Goal: Check status

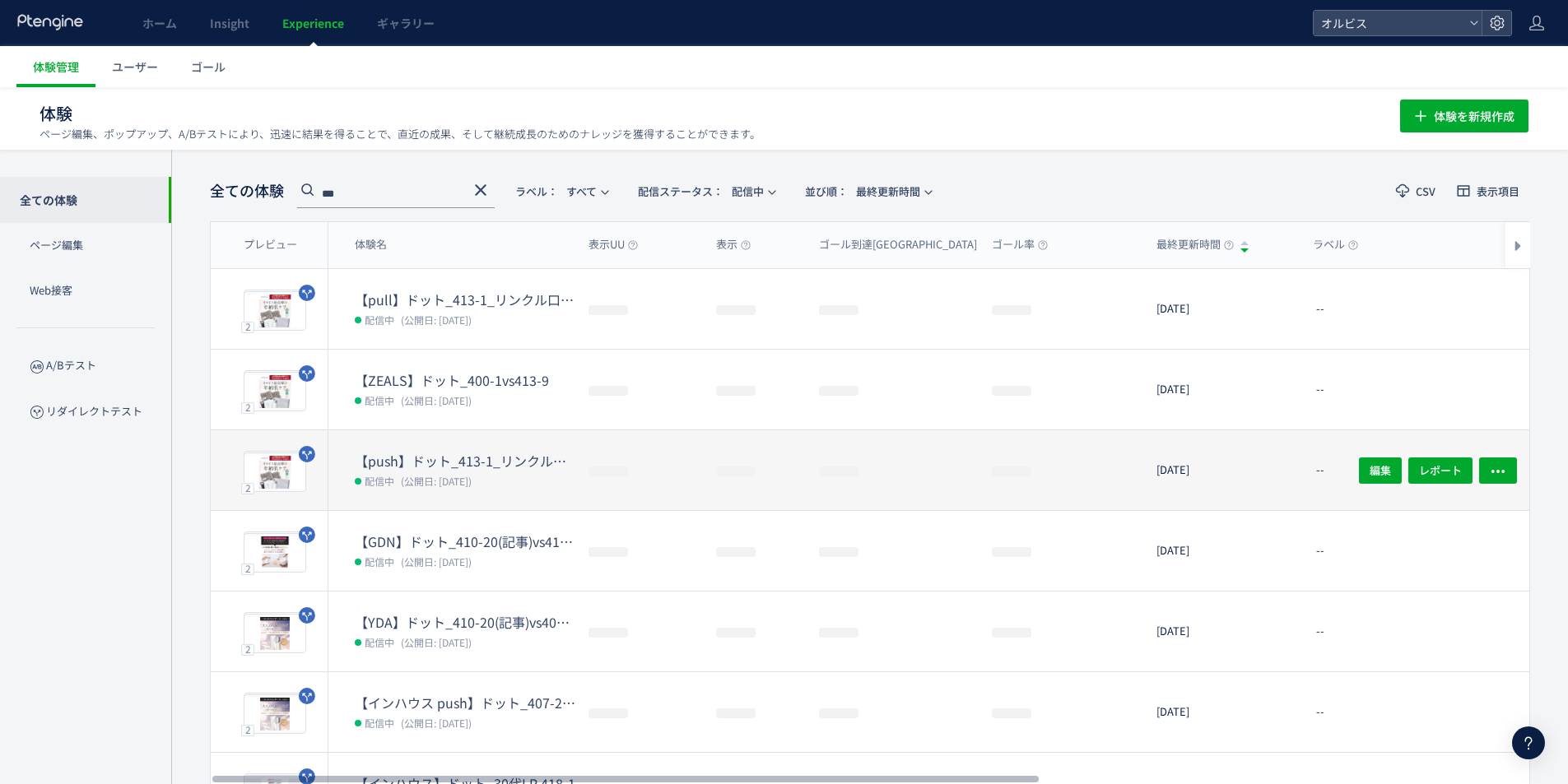
click at [428, 486] on span "(公開日: [DATE])" at bounding box center [436, 480] width 71 height 14
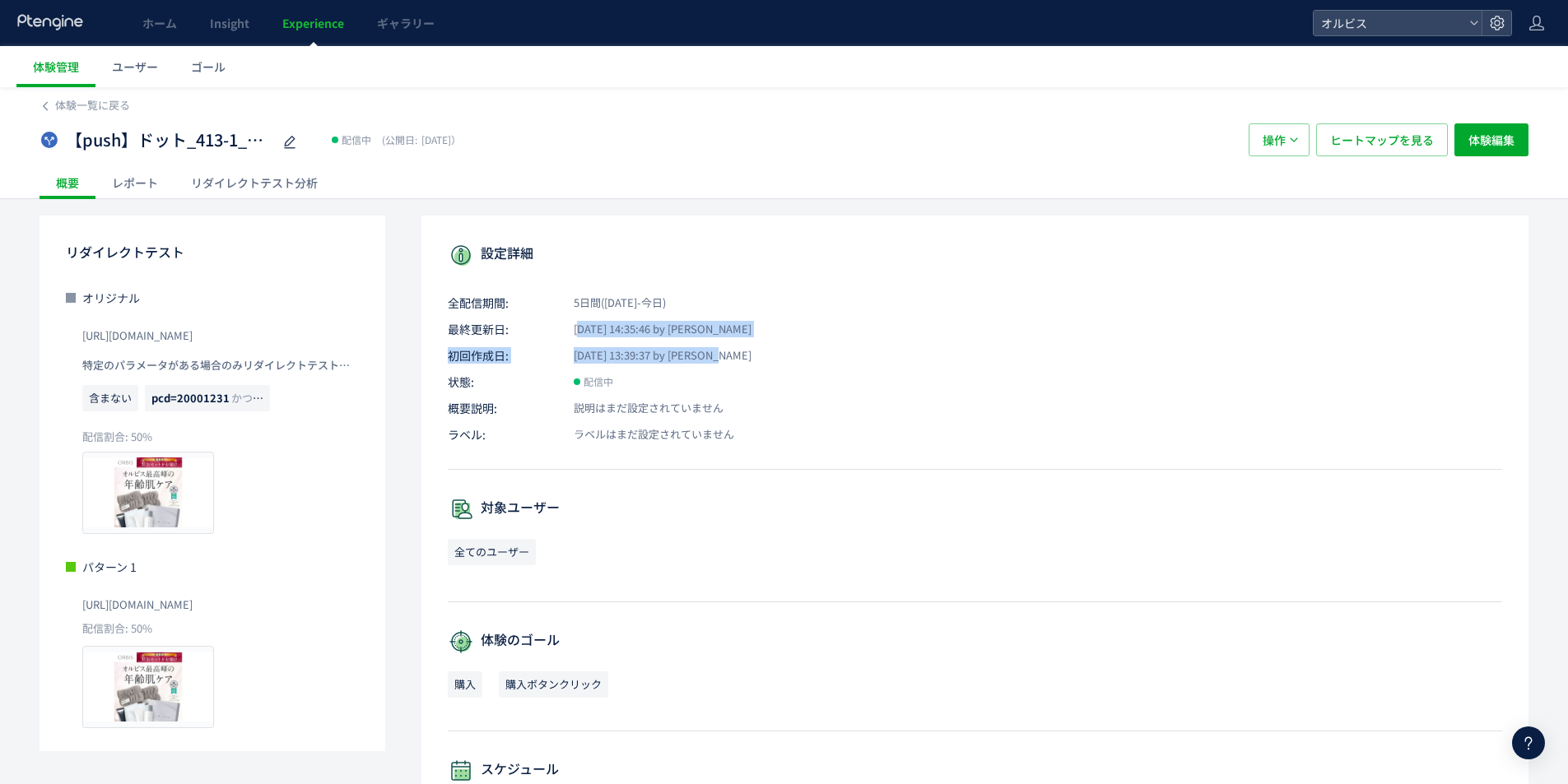
drag, startPoint x: 577, startPoint y: 329, endPoint x: 765, endPoint y: 356, distance: 189.9
click at [765, 356] on div "設定詳細 全配信期間: 5日間([DATE]-今日) 最終更新日: [DATE] 14:35:46 by オルビス 初回作成日: [DATE] 13:39:3…" at bounding box center [974, 652] width 1107 height 874
click at [762, 357] on p "初回作成日: [DATE] 13:39:37 by [PERSON_NAME]" at bounding box center [975, 356] width 1055 height 17
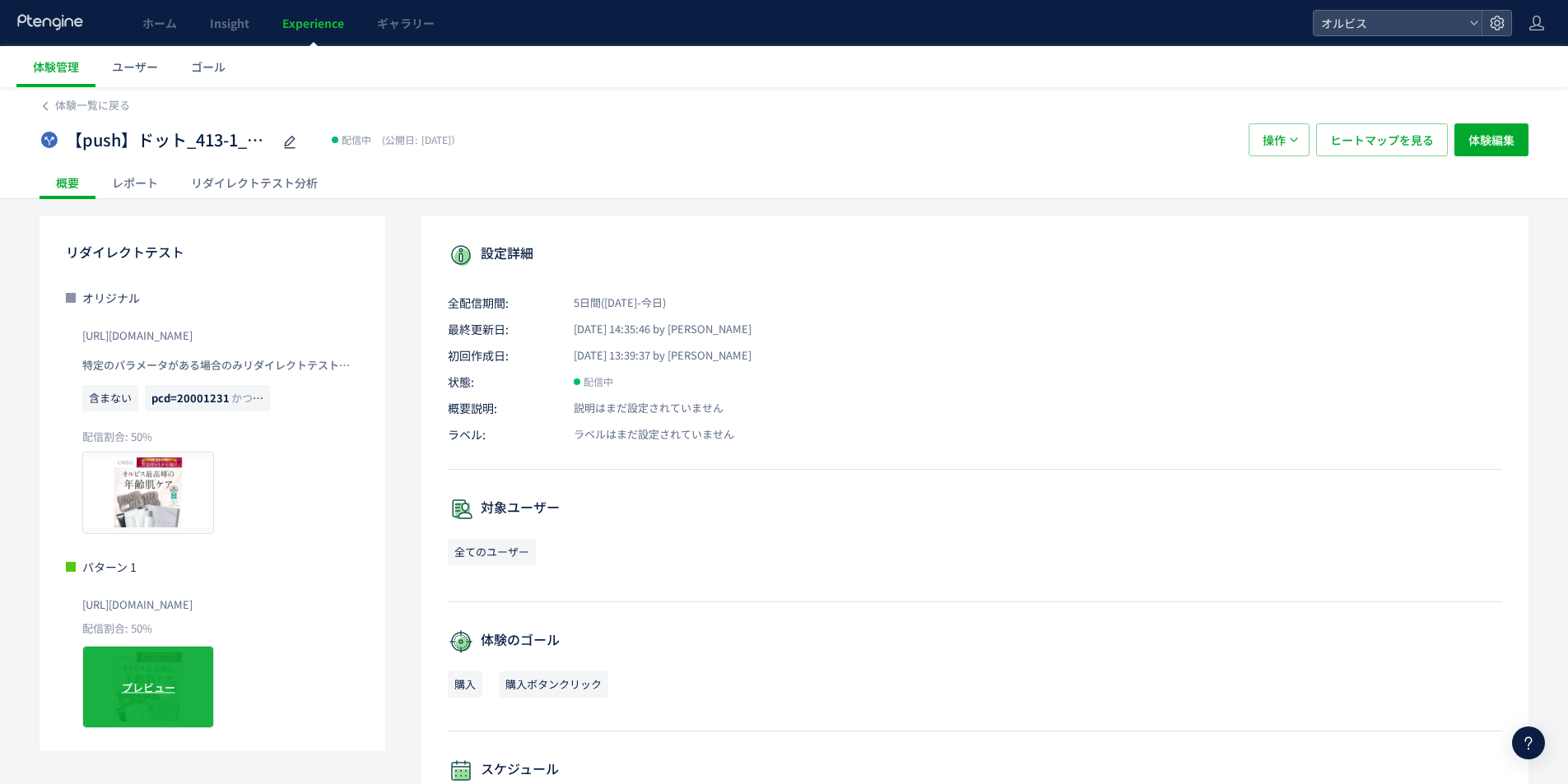
click at [131, 687] on span "プレビュー" at bounding box center [148, 687] width 53 height 16
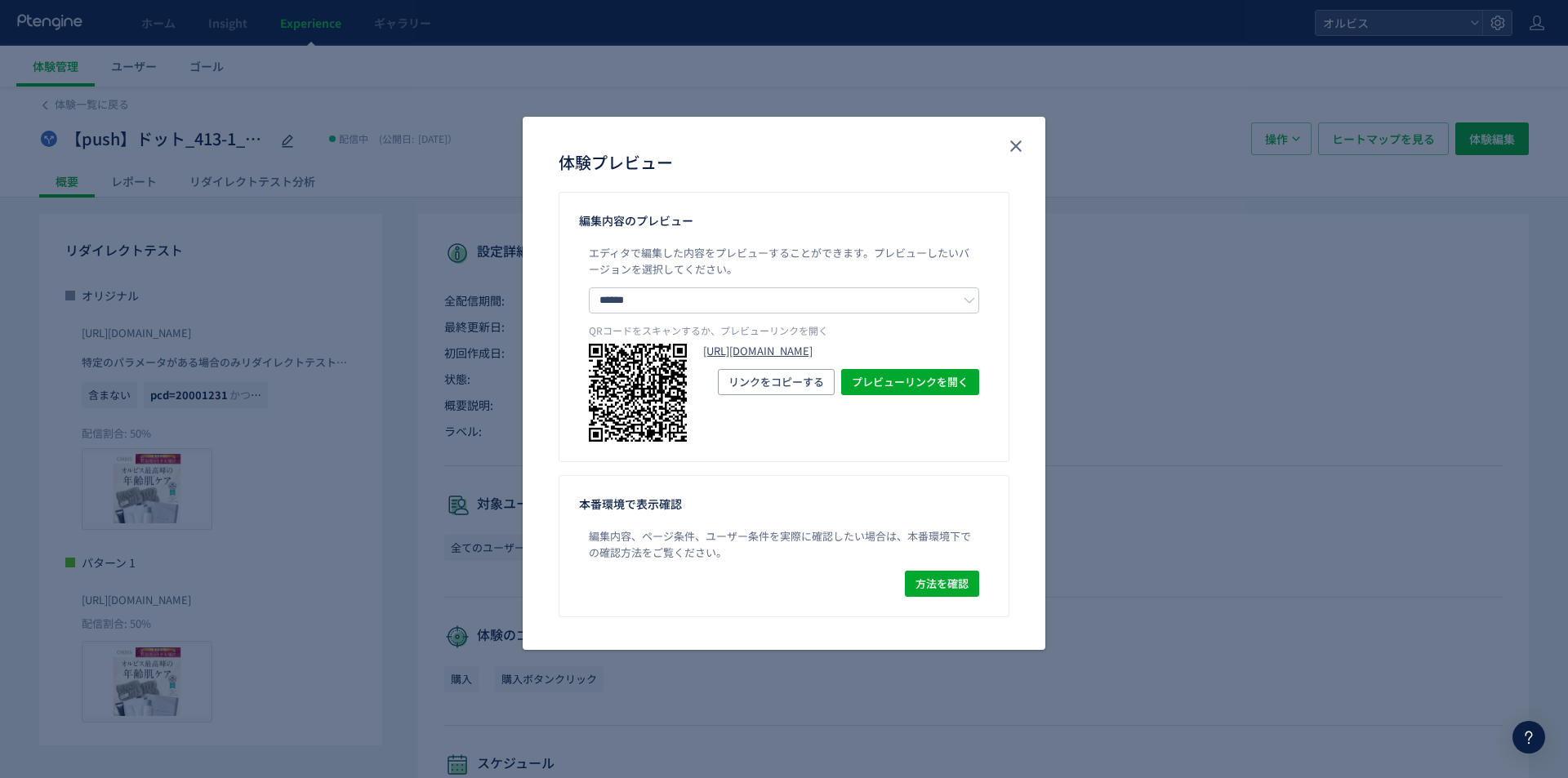
click at [762, 359] on link "[URL][DOMAIN_NAME]" at bounding box center [841, 351] width 276 height 16
drag, startPoint x: 683, startPoint y: 142, endPoint x: 967, endPoint y: 146, distance: 284.0
click at [967, 146] on div "体験プレビュー" at bounding box center [784, 155] width 523 height 75
click at [1013, 147] on icon "close" at bounding box center [1015, 145] width 19 height 19
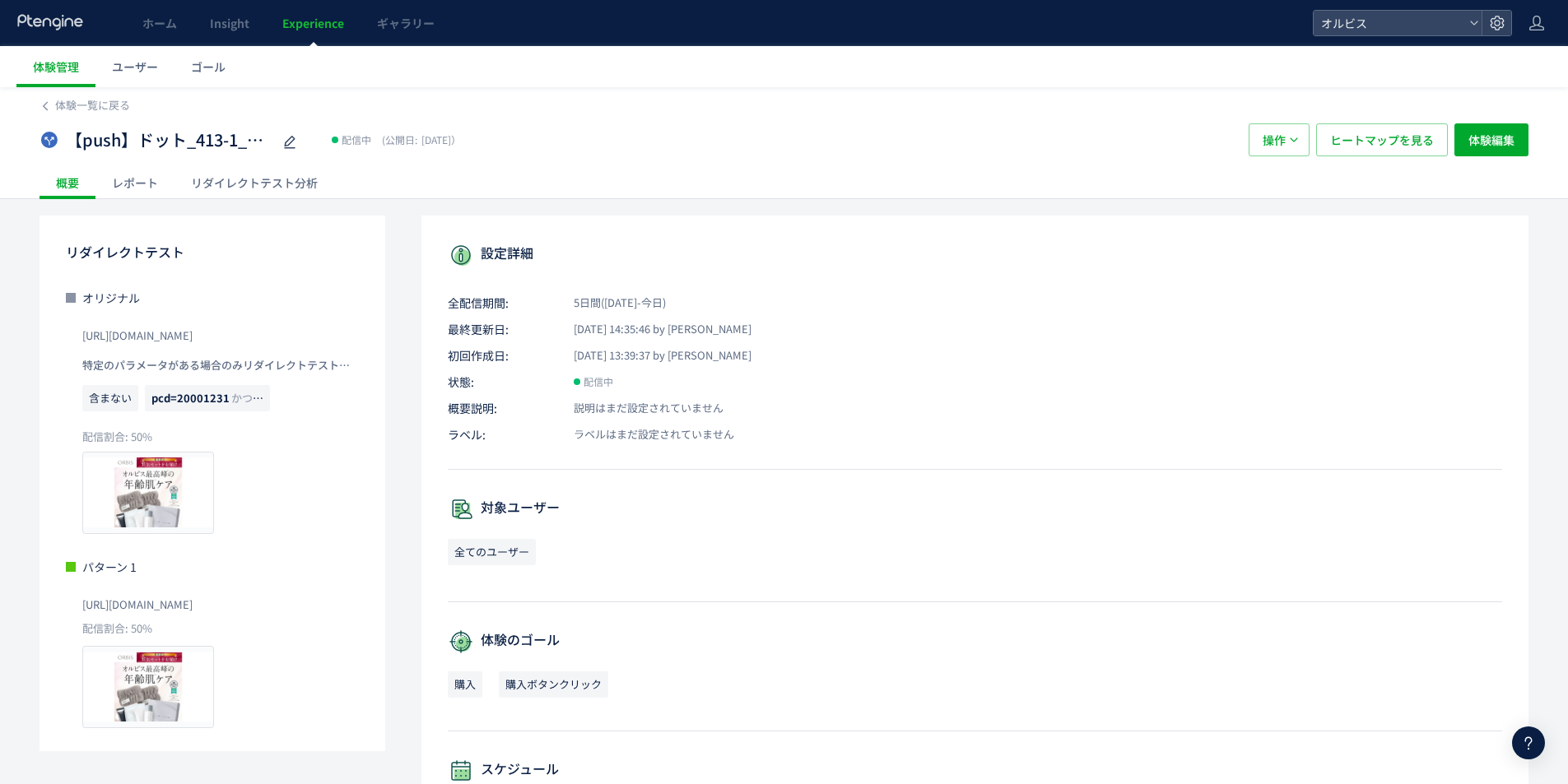
click at [224, 186] on div "リダイレクトテスト分析" at bounding box center [253, 182] width 159 height 33
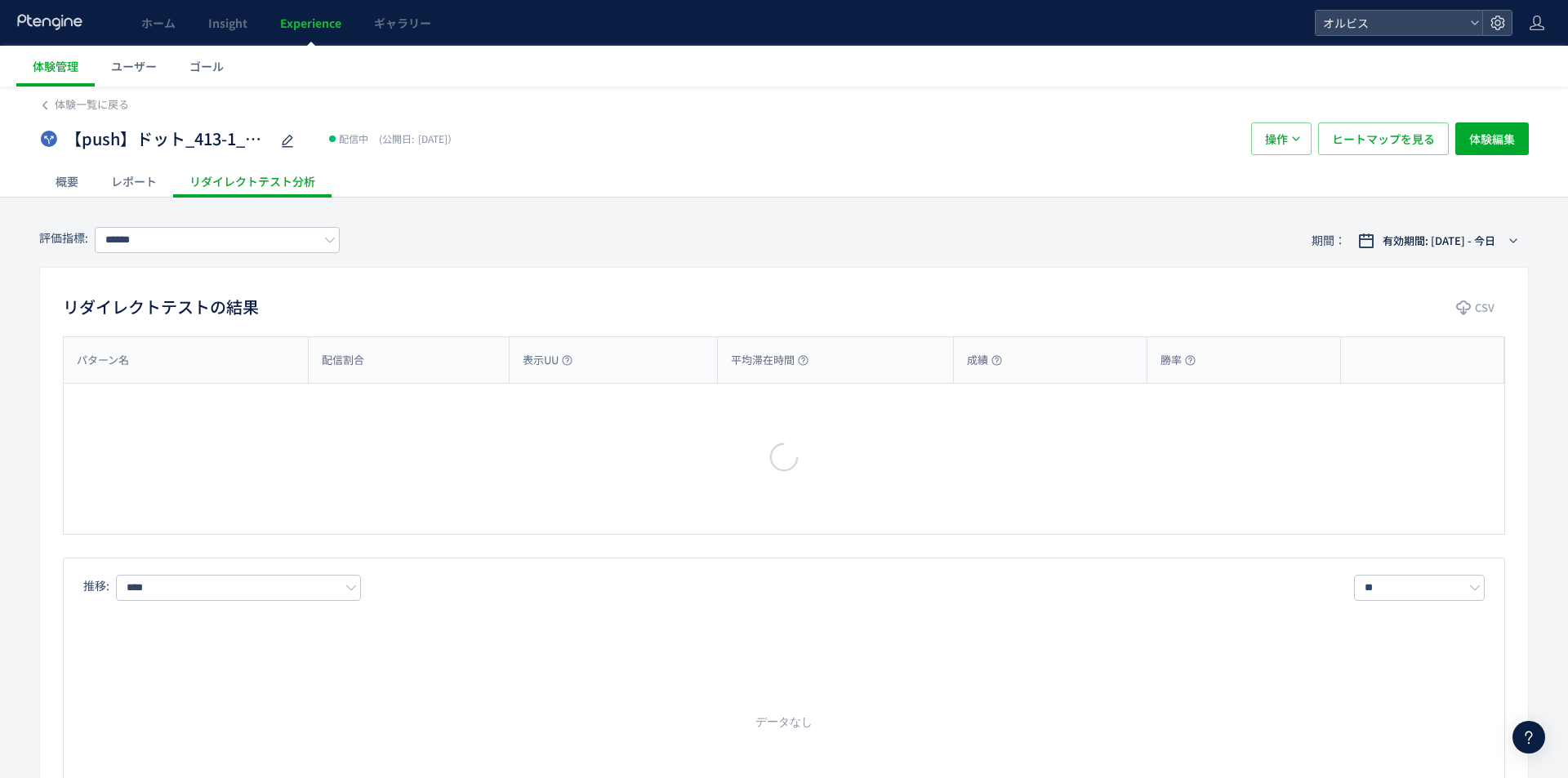
type input "**"
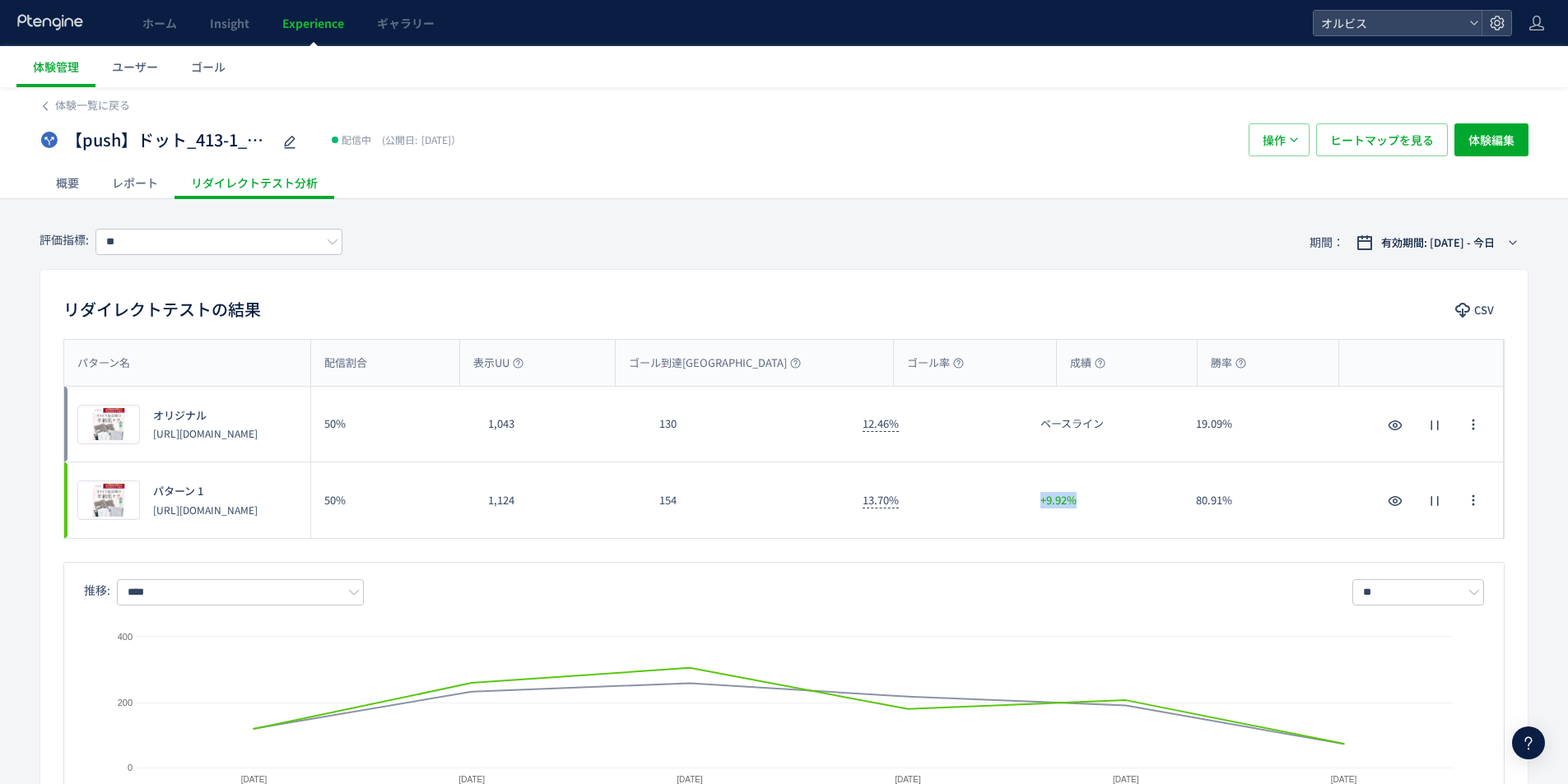
drag, startPoint x: 1109, startPoint y: 504, endPoint x: 1059, endPoint y: 534, distance: 58.3
click at [1018, 493] on div "プレビュー パターン 1 [URL][DOMAIN_NAME] 50% 1,124 154 13.70% +9.92% 80.91% プレビュー パターン 1…" at bounding box center [784, 500] width 1440 height 76
click at [1070, 543] on div "パターン名 配信割合 表示UU ゴール到達UU ゴール率 成績 勝率 パターン名 プレビュー オリジナル [URL][DOMAIN_NAME] 50% 1,0…" at bounding box center [784, 583] width 1488 height 488
click at [319, 21] on span "Experience" at bounding box center [312, 23] width 62 height 17
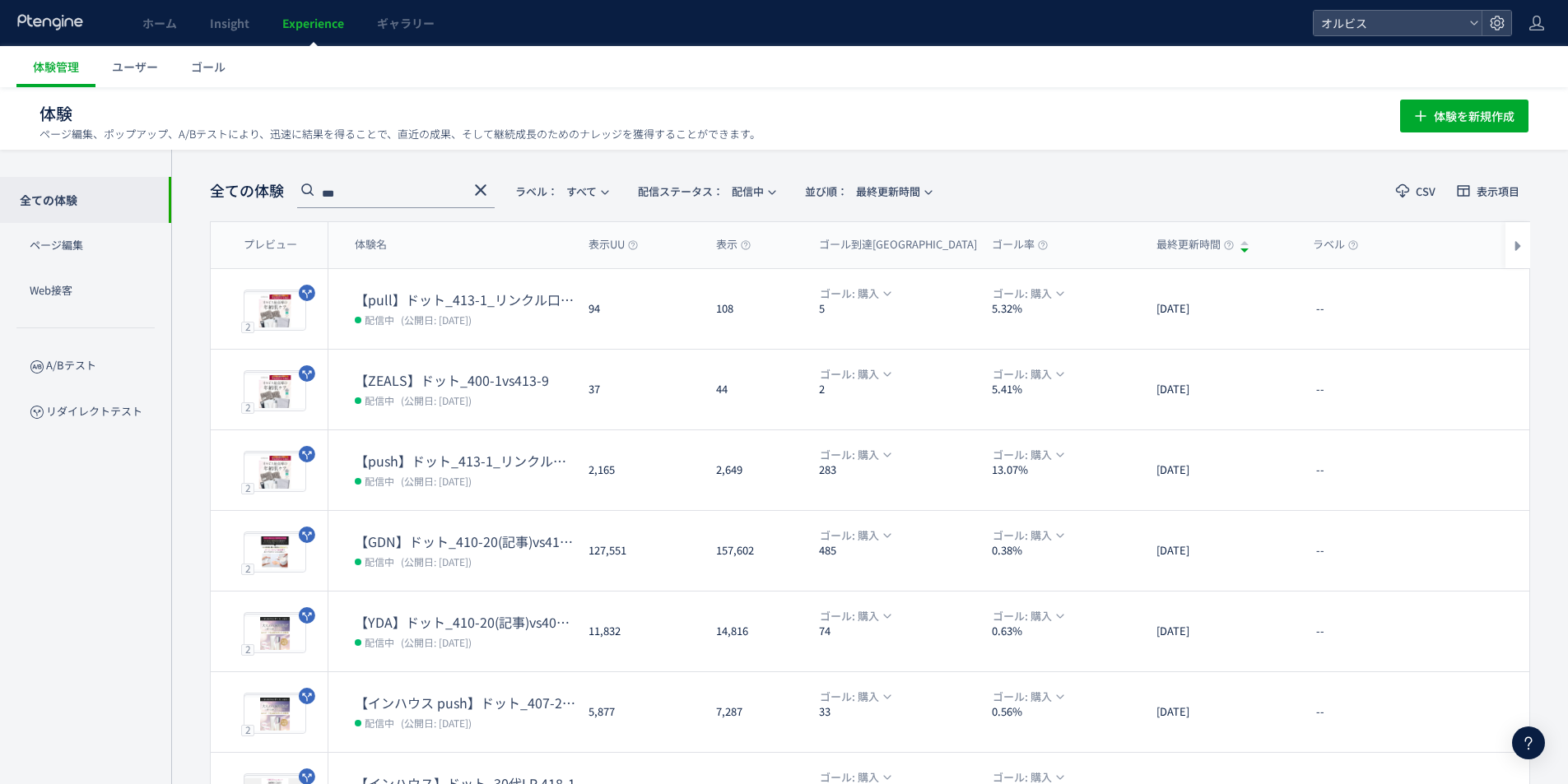
click at [369, 197] on input "***" at bounding box center [395, 194] width 197 height 27
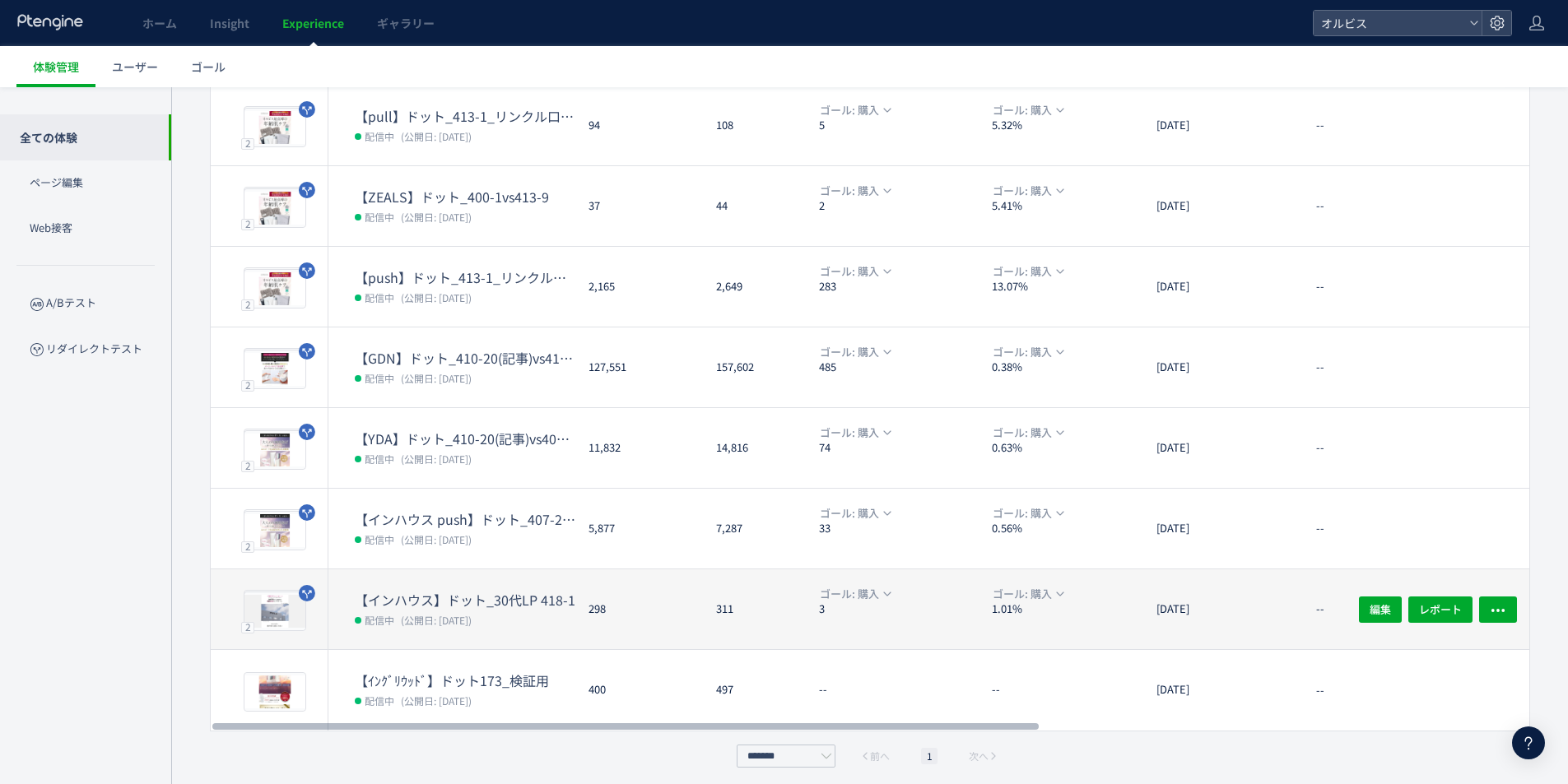
scroll to position [191, 0]
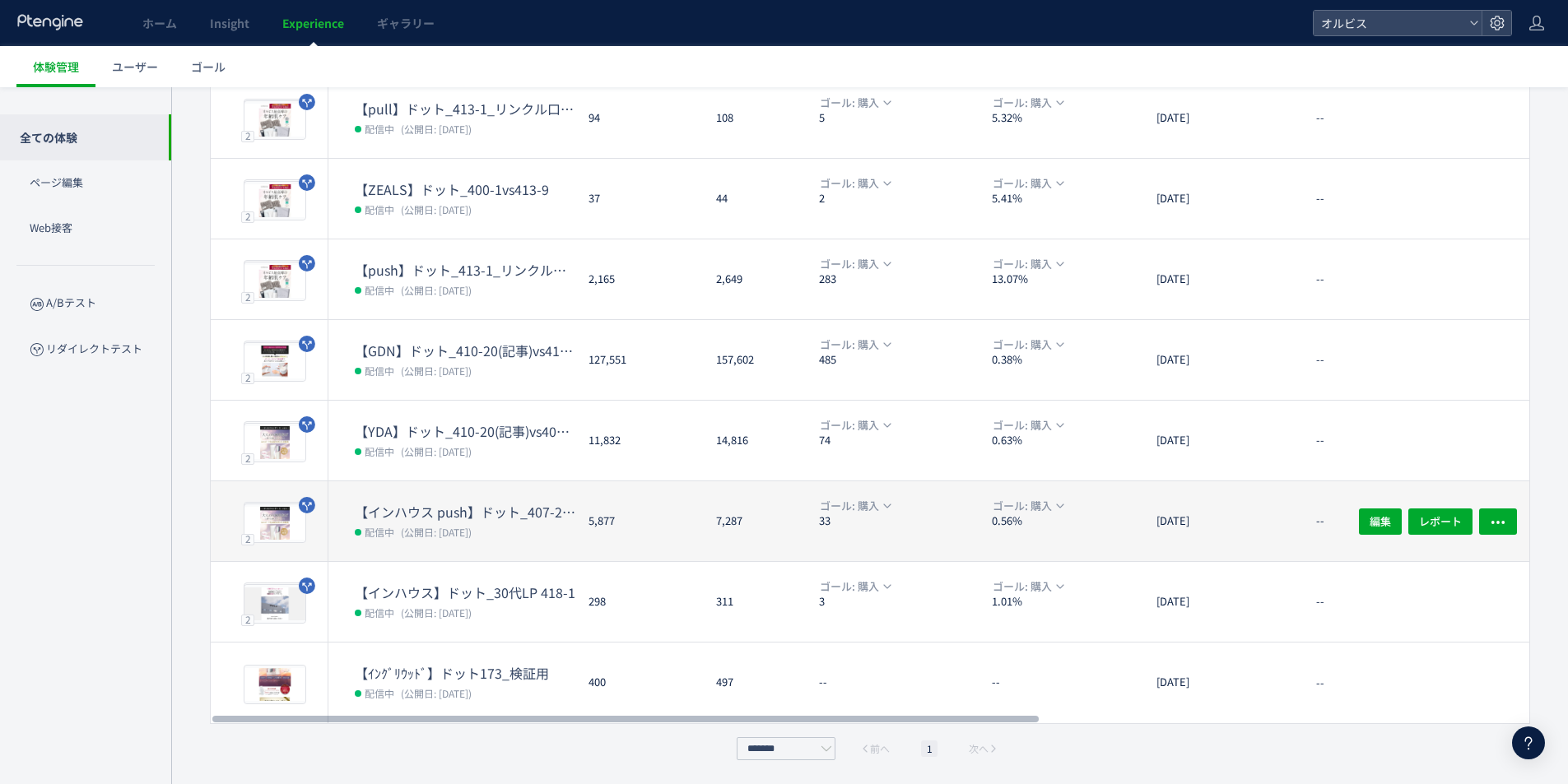
click at [520, 538] on dd "配信中 (公開日: [DATE])" at bounding box center [465, 531] width 220 height 21
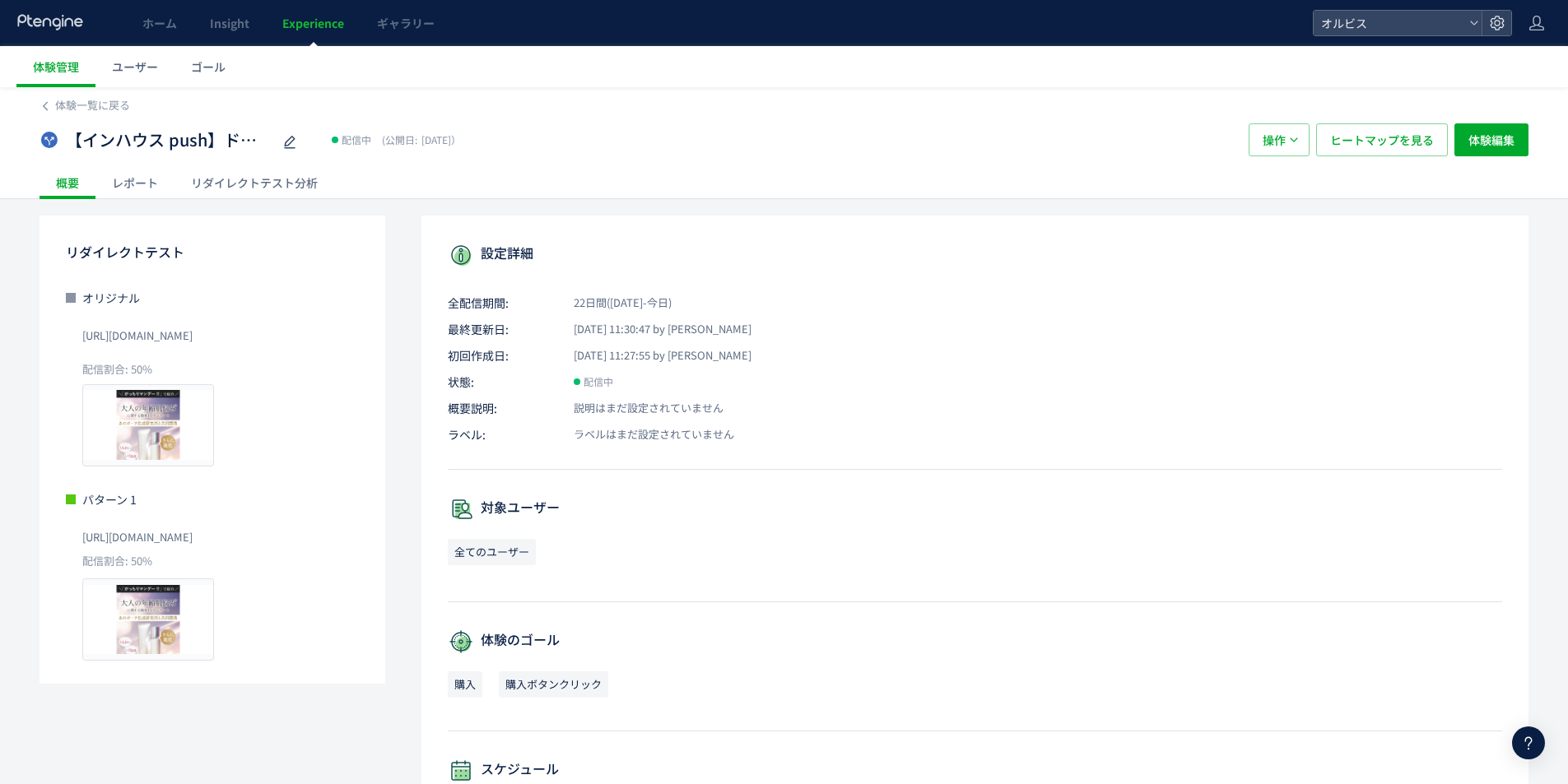
click at [255, 184] on div "リダイレクトテスト分析" at bounding box center [253, 182] width 159 height 33
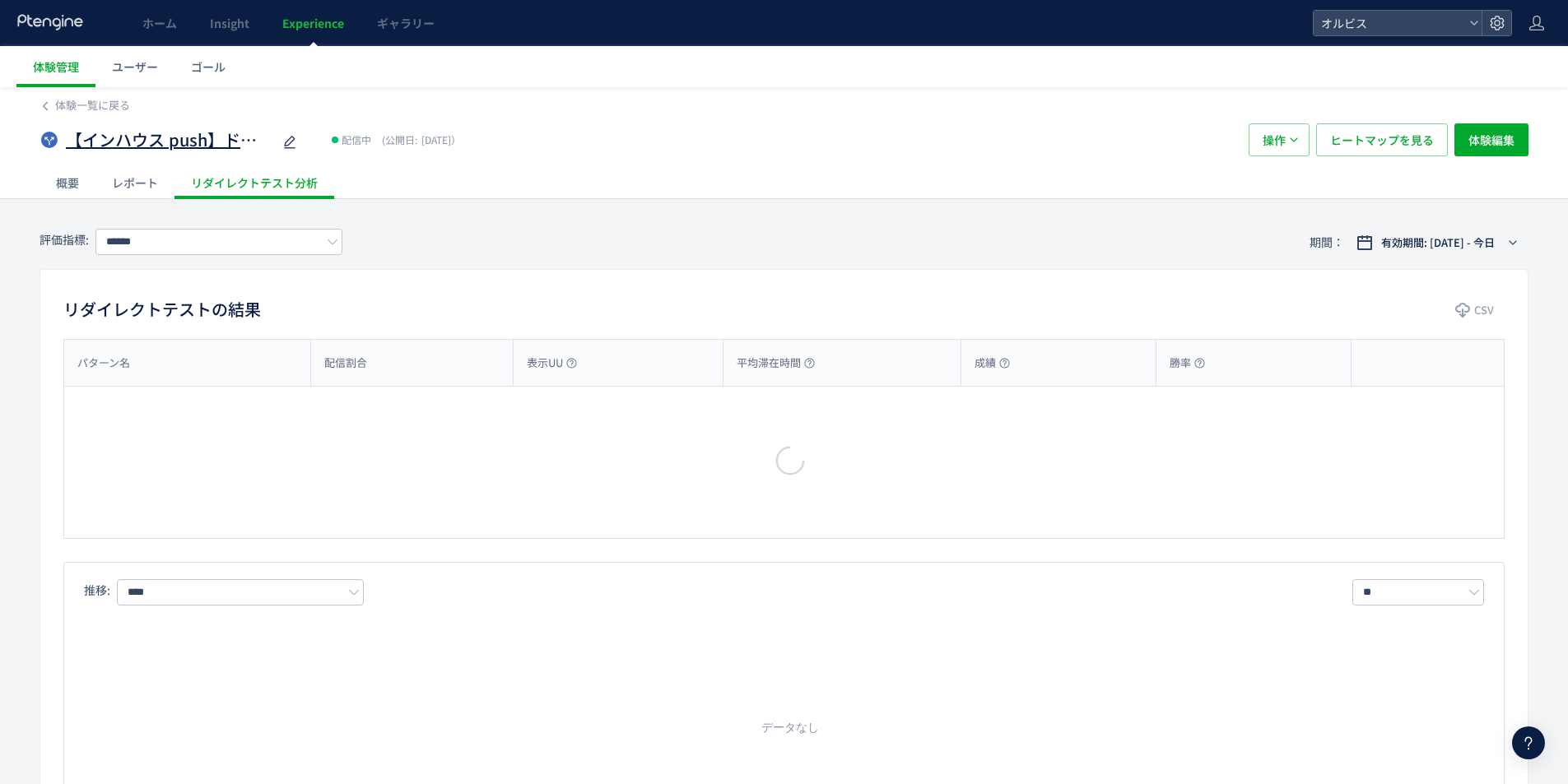
type input "**"
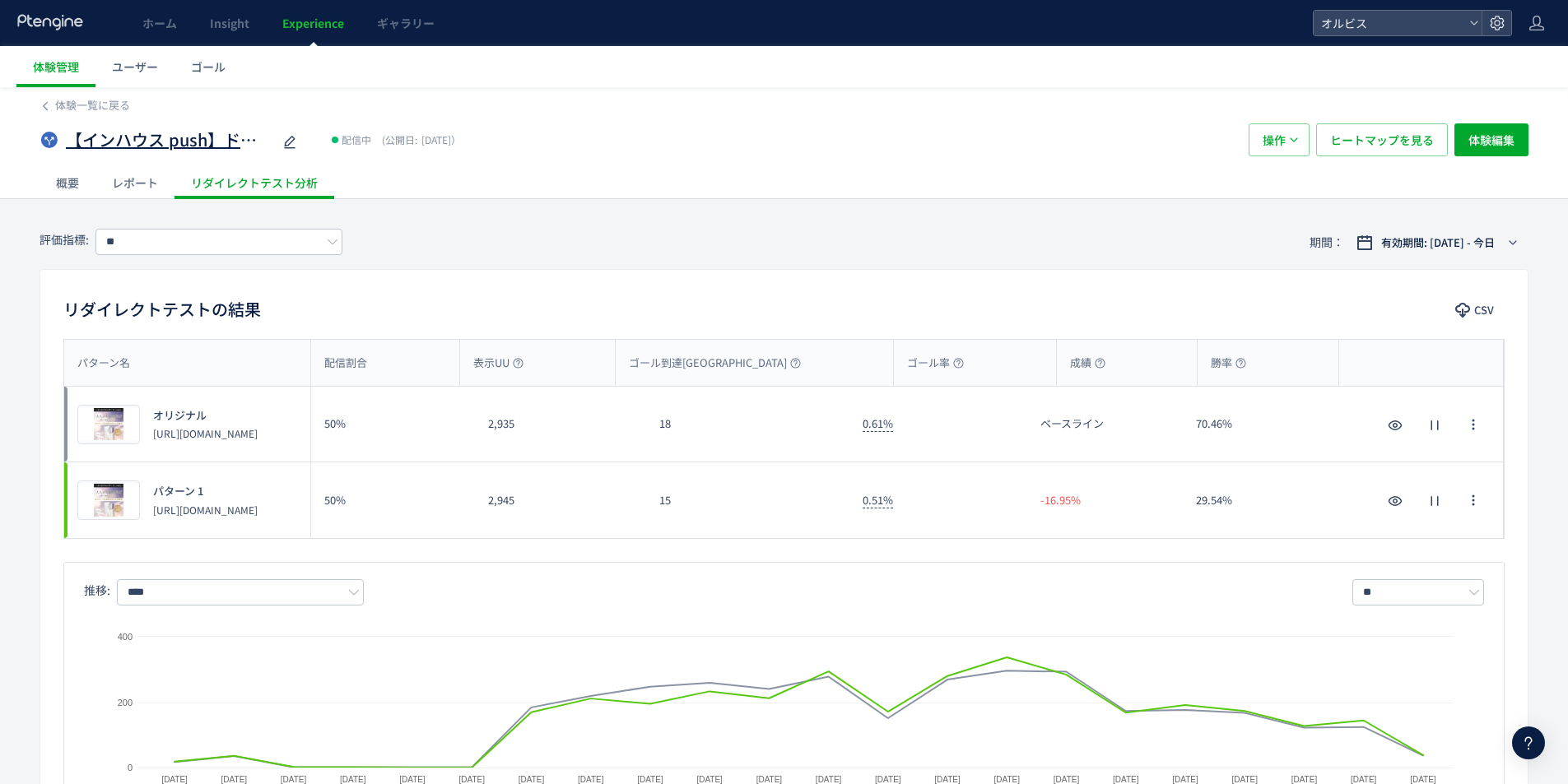
click at [230, 140] on span "【インハウス push】ドット_407-25(アンケ)vs407-37(アンケ)" at bounding box center [168, 140] width 206 height 24
click at [230, 140] on input "**********" at bounding box center [168, 141] width 206 height 33
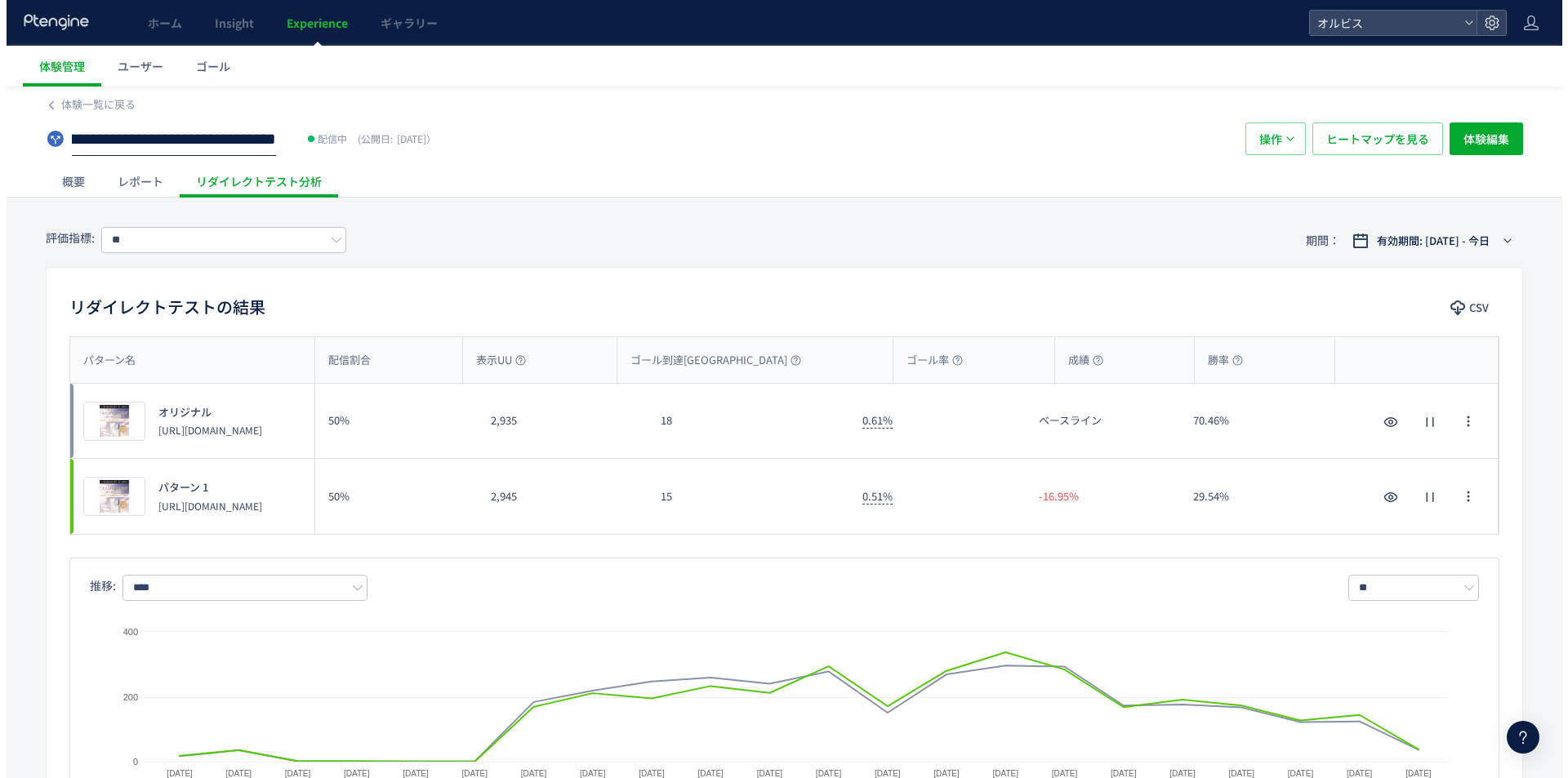
scroll to position [0, 251]
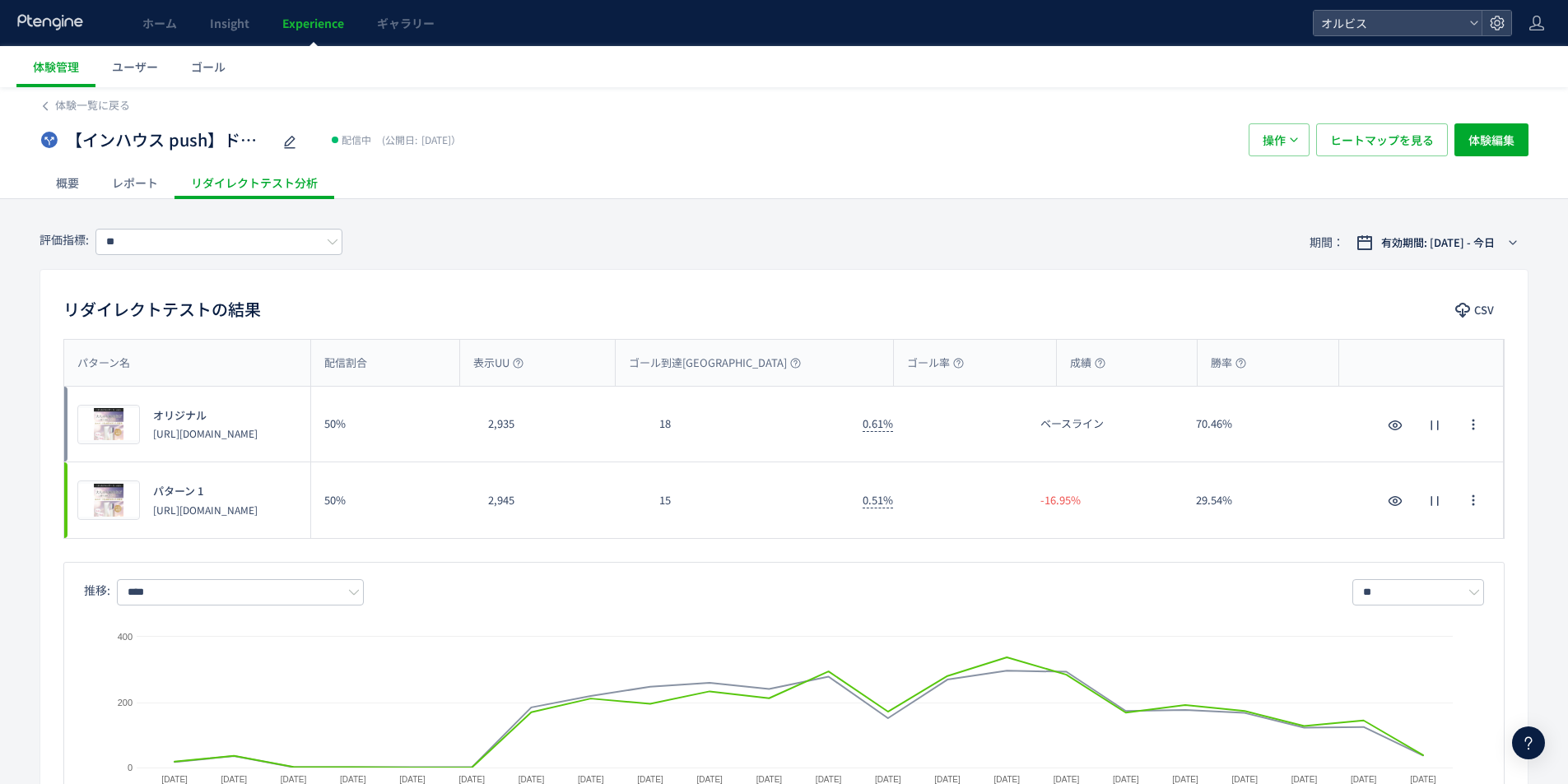
drag, startPoint x: 663, startPoint y: 497, endPoint x: 683, endPoint y: 513, distance: 25.6
click at [679, 511] on div "15" at bounding box center [748, 500] width 204 height 76
click at [683, 513] on div "15" at bounding box center [748, 500] width 204 height 76
click at [99, 509] on div "プレビュー" at bounding box center [109, 500] width 63 height 40
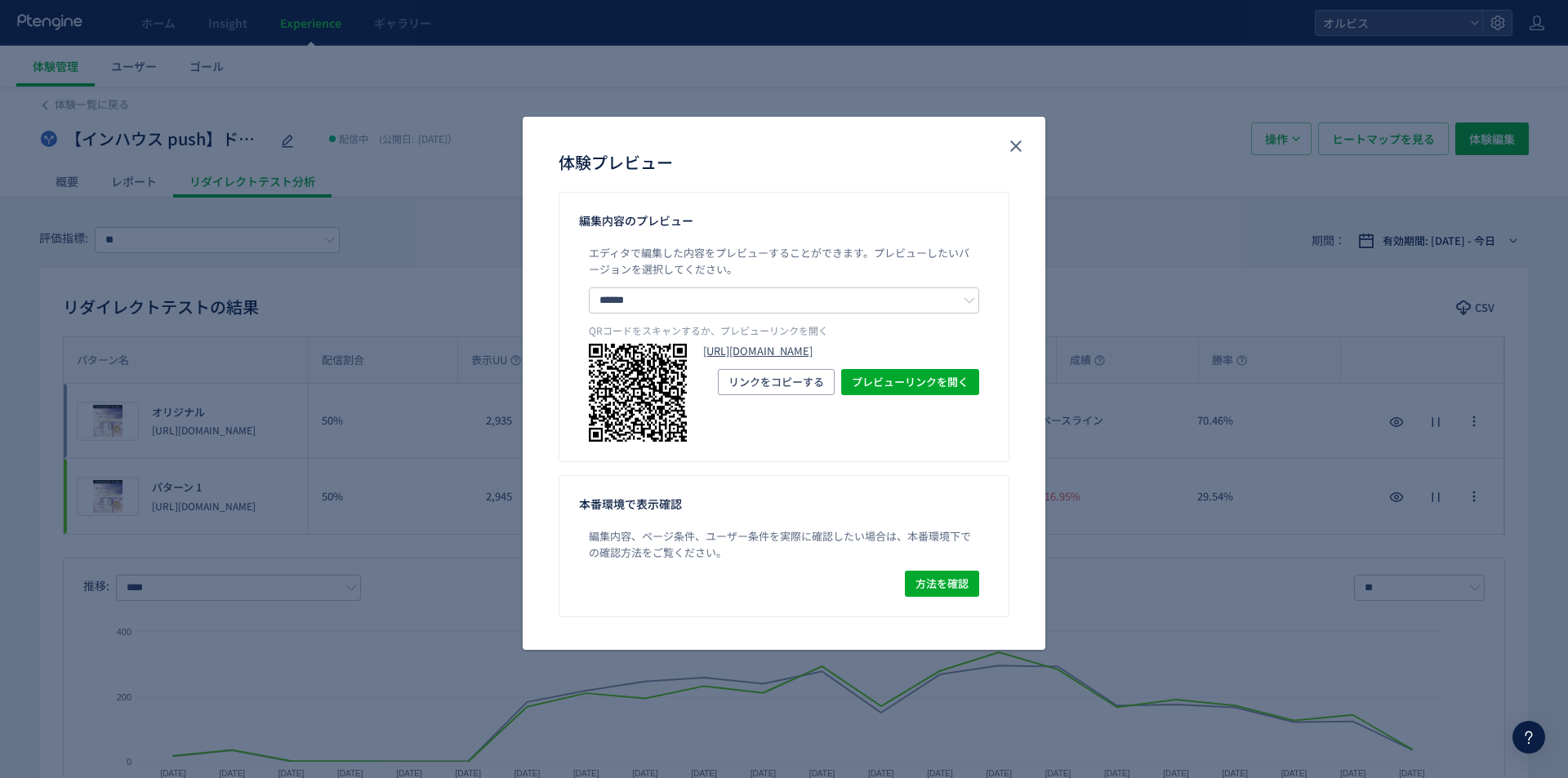
click at [793, 350] on link "[URL][DOMAIN_NAME]" at bounding box center [841, 351] width 276 height 16
